Goal: Information Seeking & Learning: Find specific page/section

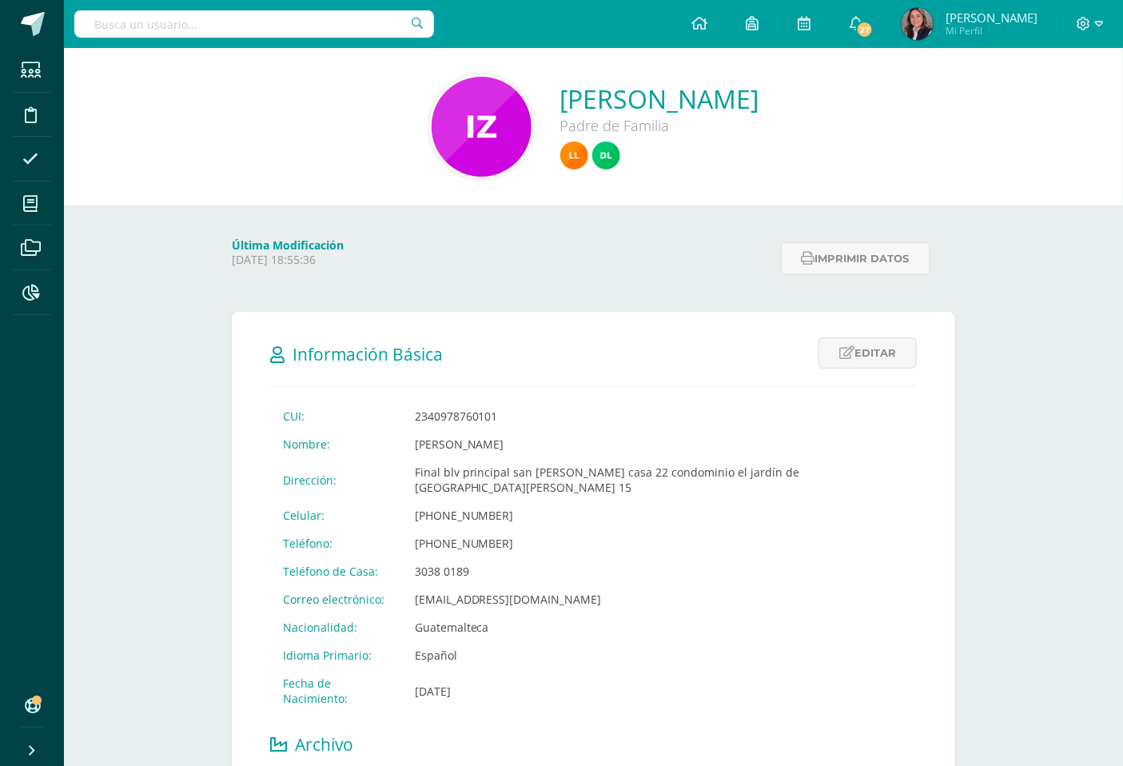
click at [209, 20] on input "text" at bounding box center [254, 23] width 360 height 27
type input "[PERSON_NAME]"
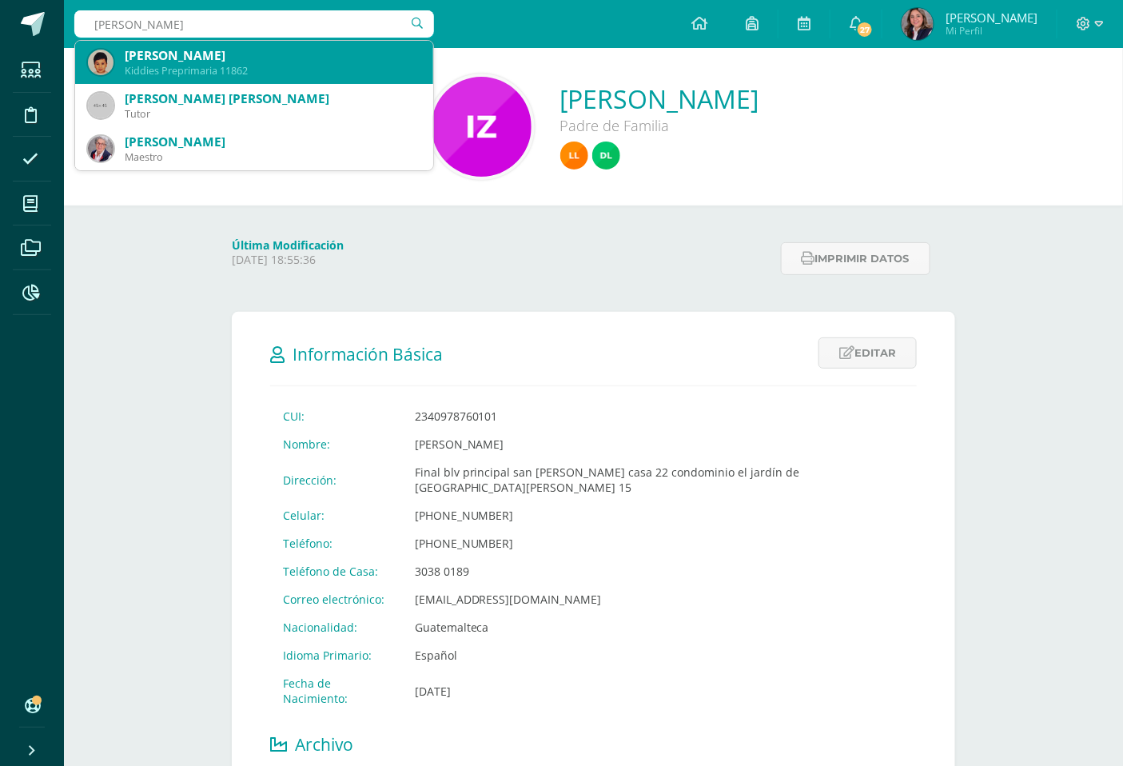
click at [204, 56] on div "[PERSON_NAME]" at bounding box center [273, 55] width 296 height 17
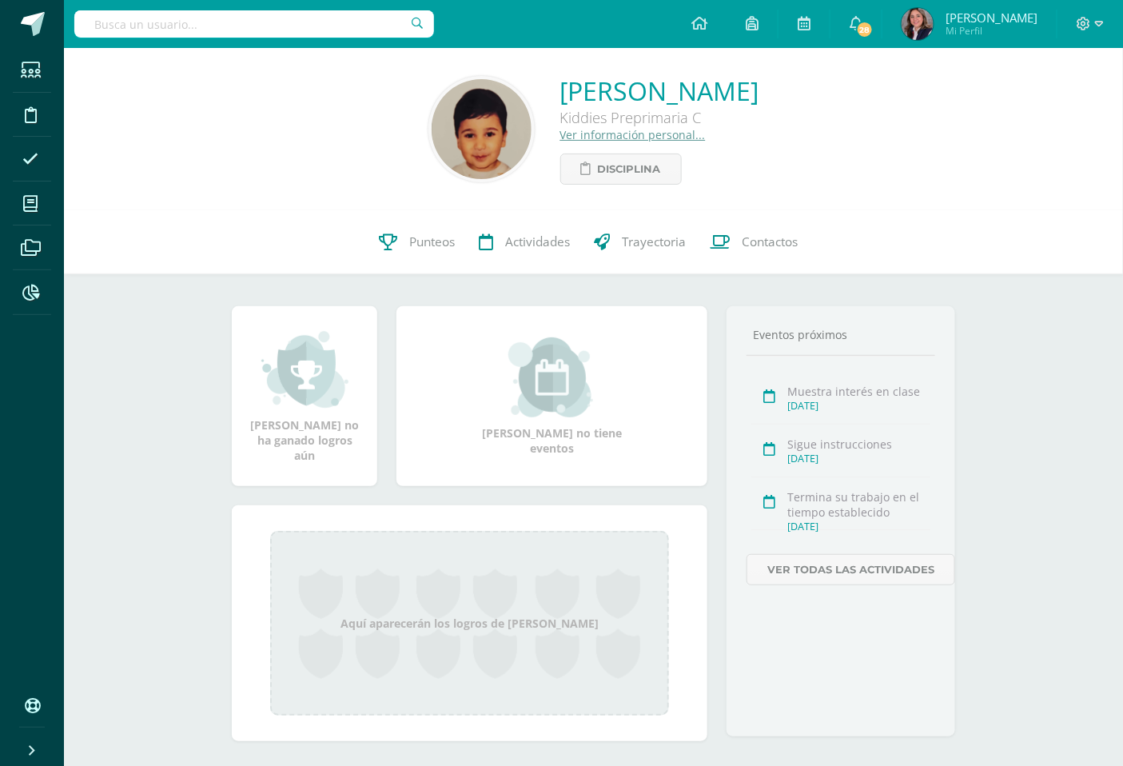
click at [569, 137] on link "Ver información personal..." at bounding box center [633, 134] width 146 height 15
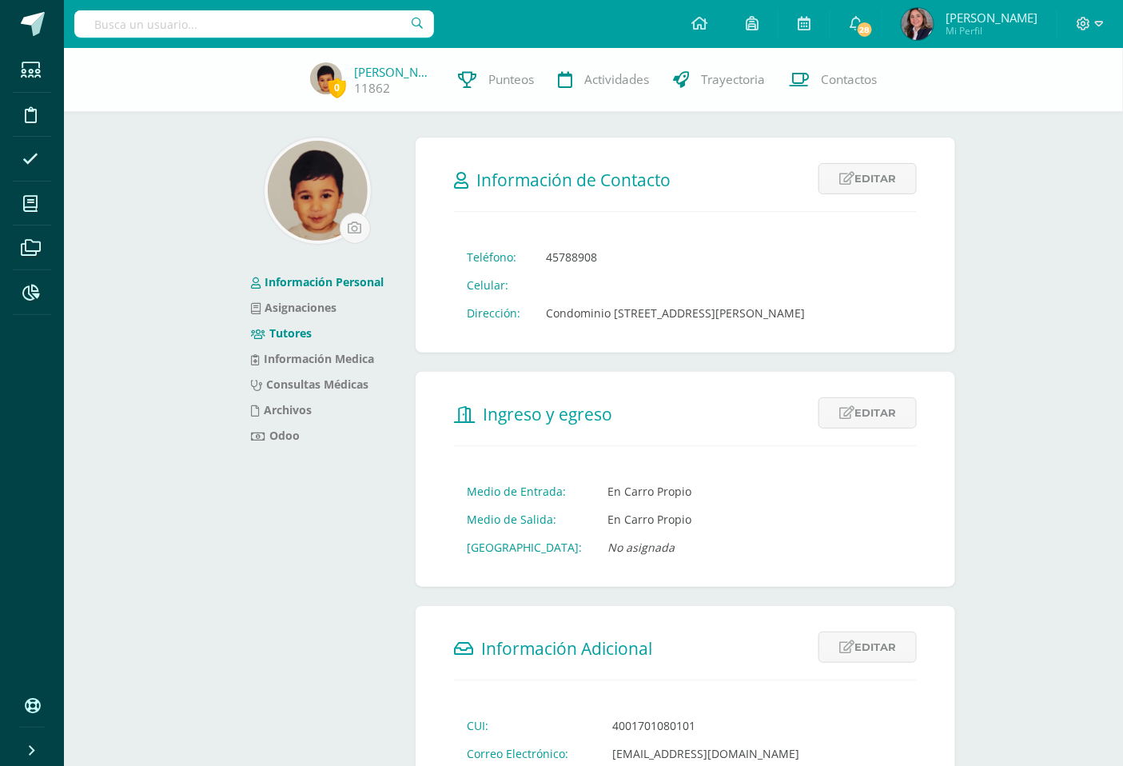
click at [285, 328] on link "Tutores" at bounding box center [281, 332] width 61 height 15
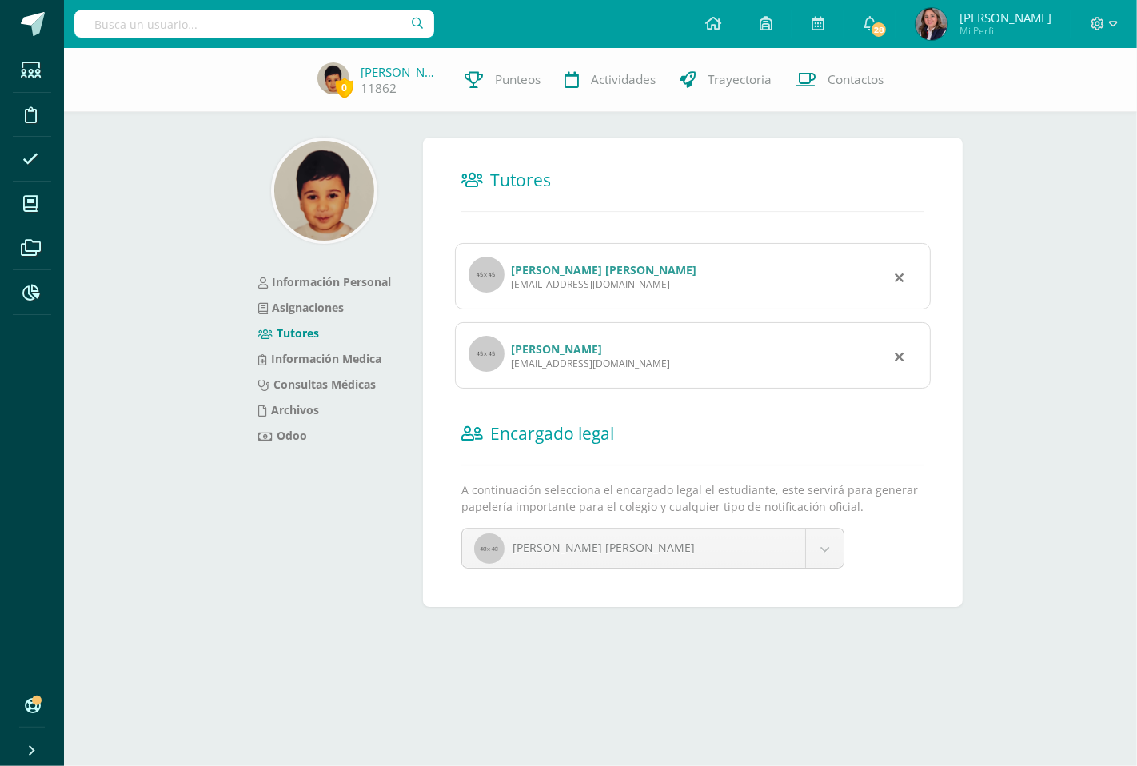
drag, startPoint x: 1047, startPoint y: 285, endPoint x: 977, endPoint y: 357, distance: 100.6
click at [1047, 289] on div "0 Jasper Pardo 11862 Punteos Actividades Trayectoria Contactos Información Pers…" at bounding box center [600, 353] width 1073 height 610
